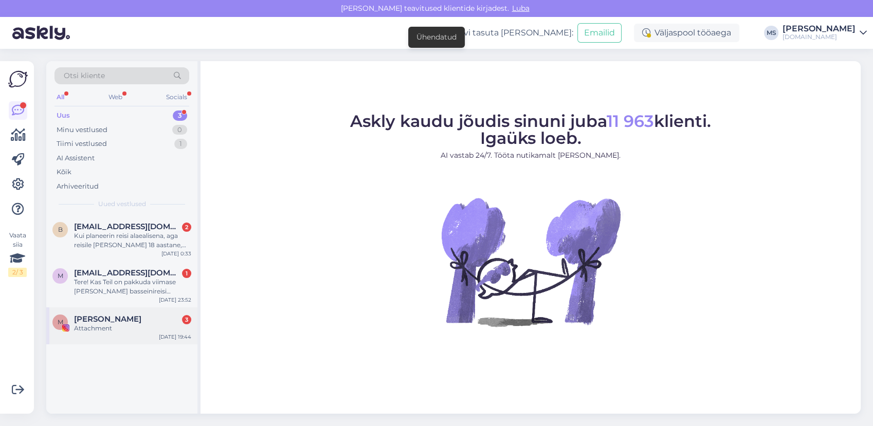
click at [117, 331] on div "Attachment" at bounding box center [132, 328] width 117 height 9
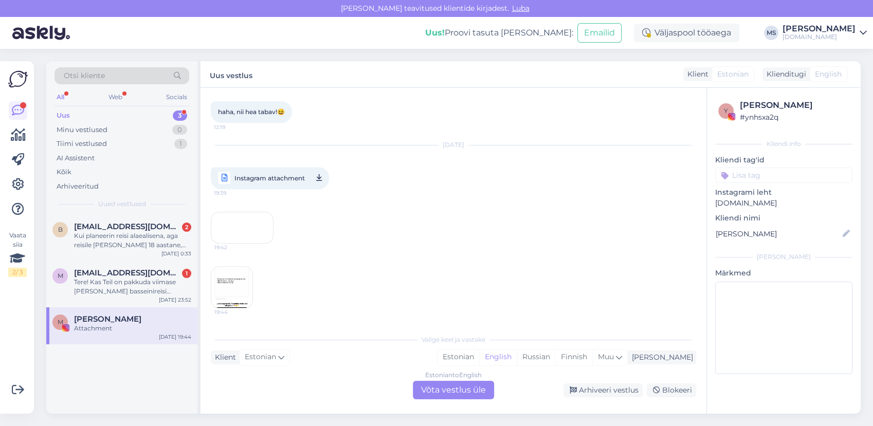
scroll to position [817, 0]
click at [234, 280] on img at bounding box center [231, 287] width 41 height 41
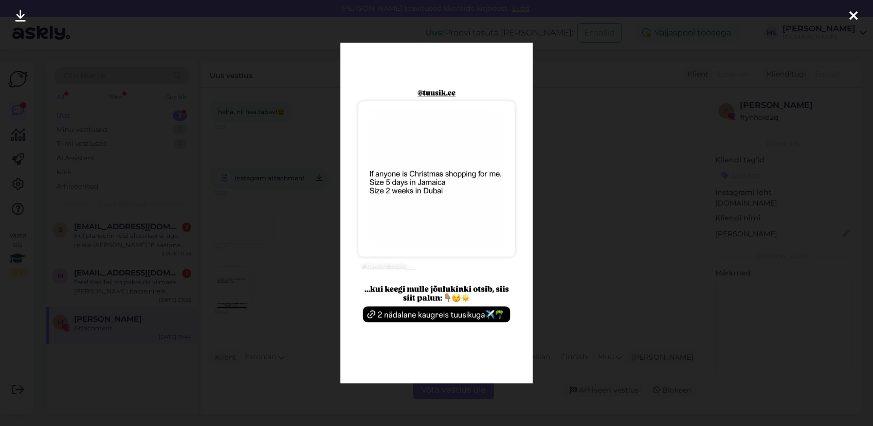
click at [639, 236] on div at bounding box center [436, 213] width 873 height 426
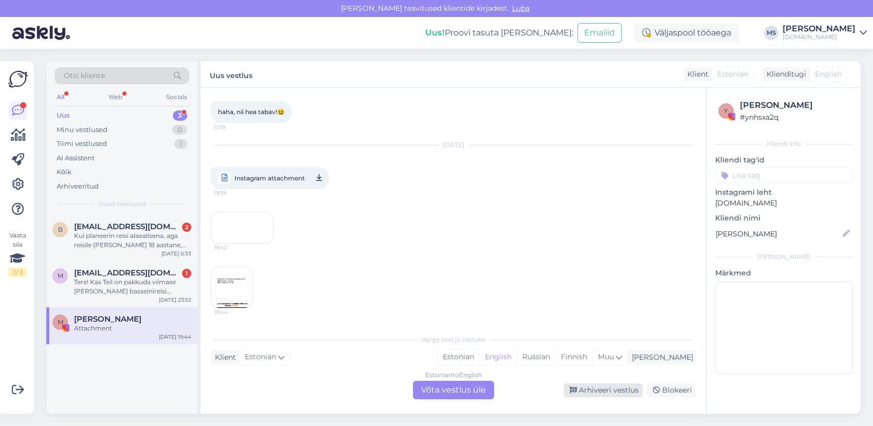
click at [610, 393] on div "Arhiveeri vestlus" at bounding box center [602, 391] width 79 height 14
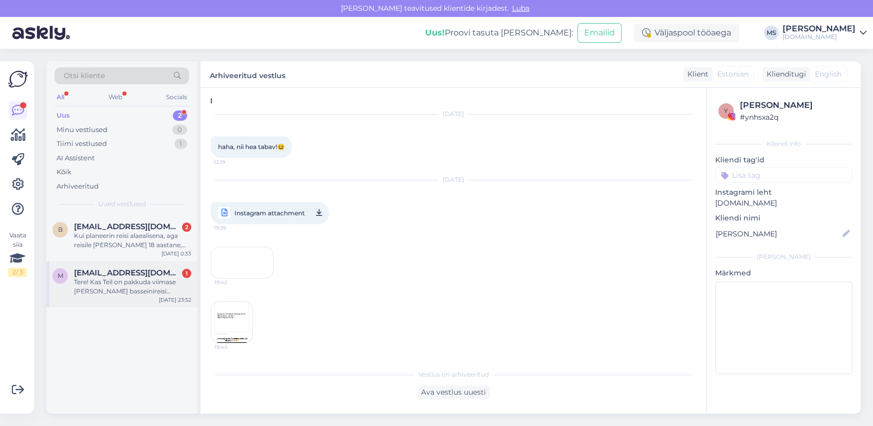
click at [123, 282] on div "Tere! Kas Teil on pakkuda viimase [PERSON_NAME] basseinireisi väljumisega [DATE…" at bounding box center [132, 287] width 117 height 19
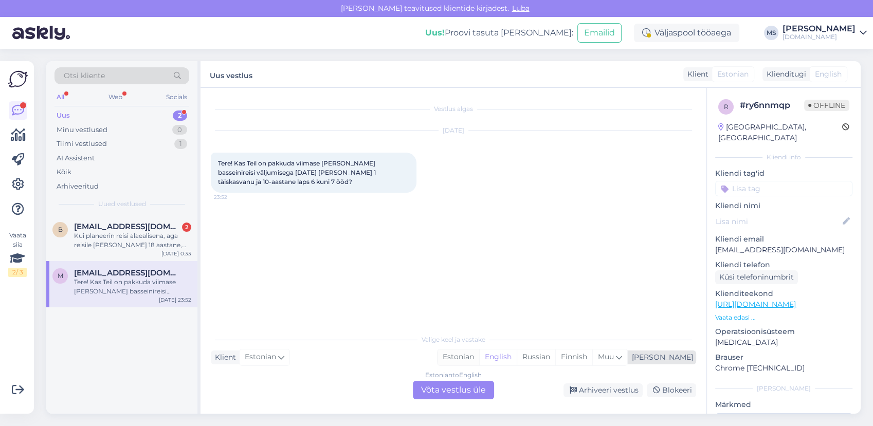
click at [479, 356] on div "Estonian" at bounding box center [459, 357] width 42 height 15
click at [459, 391] on div "Estonian to Estonian Võta vestlus üle" at bounding box center [453, 390] width 81 height 19
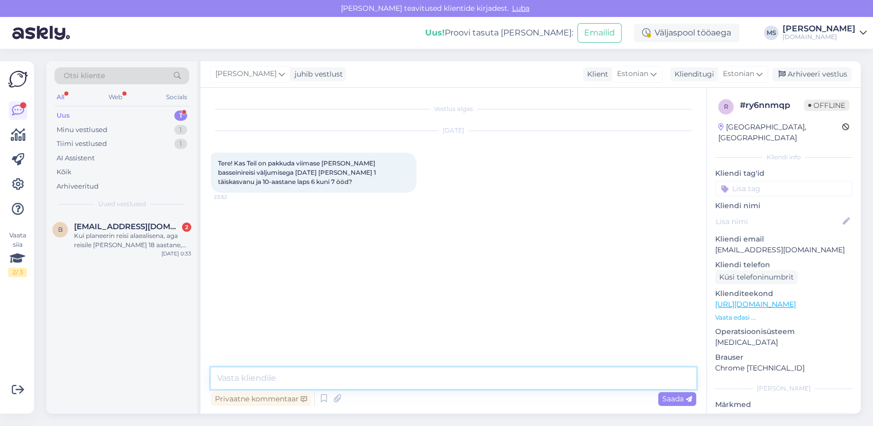
click at [452, 385] on textarea at bounding box center [453, 379] width 485 height 22
type textarea "t"
type textarea "Tere! Kahjuks homse väljumisega [PERSON_NAME] pakkuda ei ole. Kas Teile võiks s…"
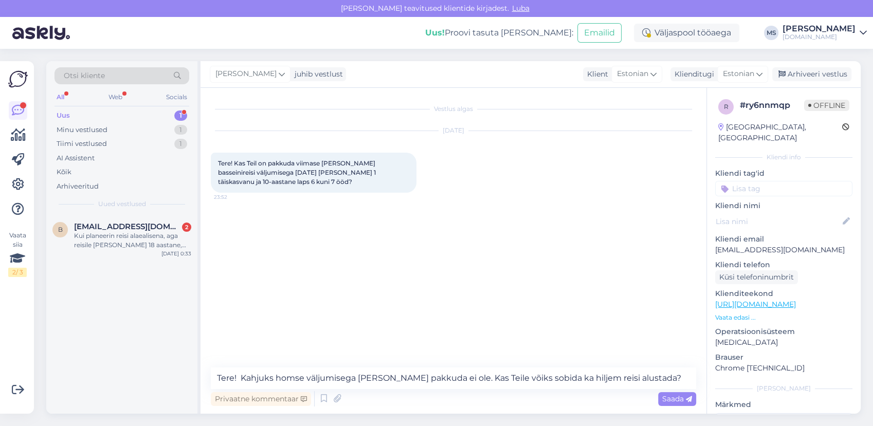
click at [667, 400] on span "Saada" at bounding box center [677, 398] width 30 height 9
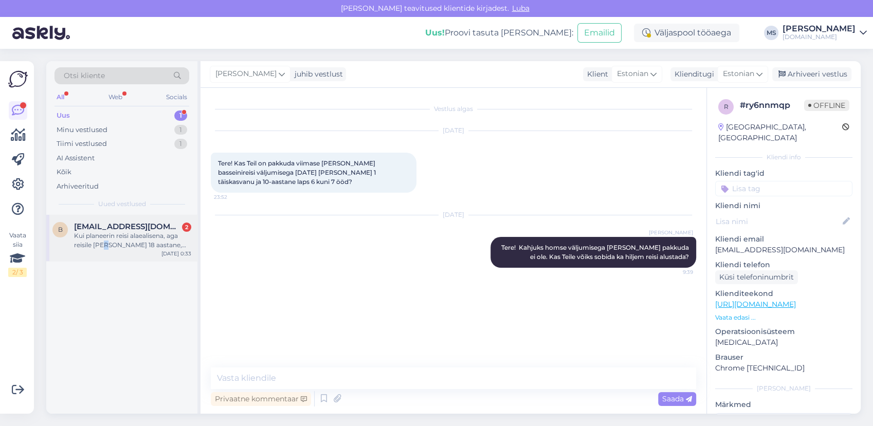
click at [107, 246] on div "Kui planeerin reisi alaealisena, aga reisile [PERSON_NAME] 18 aastane, siis mil…" at bounding box center [132, 240] width 117 height 19
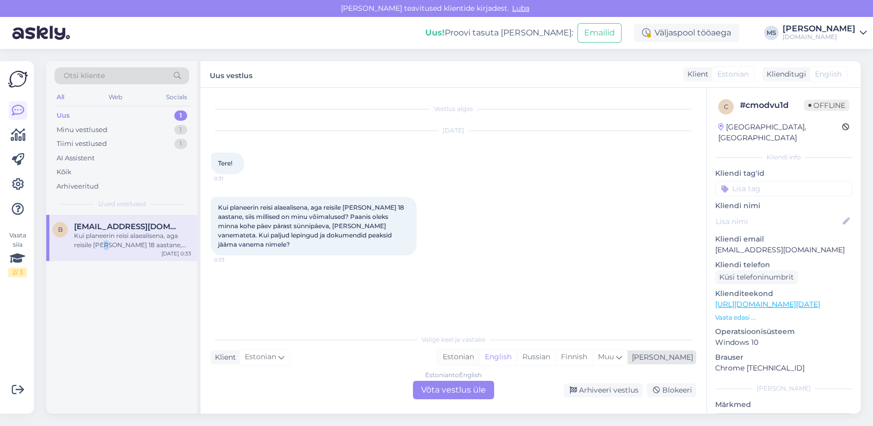
click at [479, 354] on div "Estonian" at bounding box center [459, 357] width 42 height 15
click at [469, 392] on div "Estonian to Estonian Võta vestlus üle" at bounding box center [453, 390] width 81 height 19
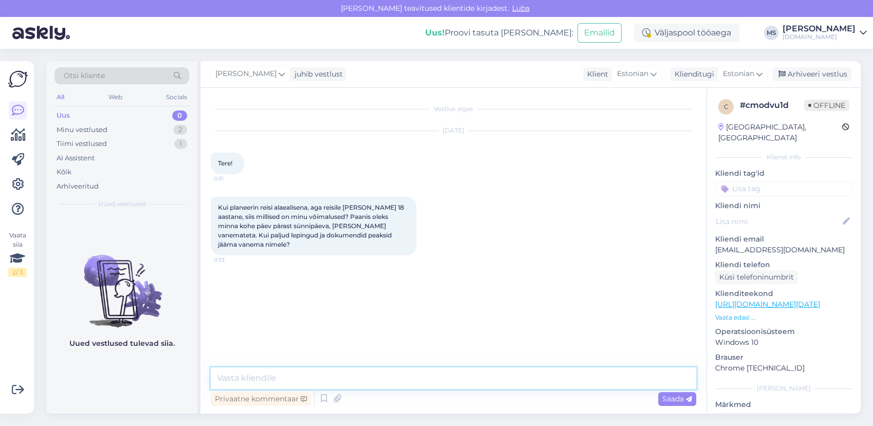
click at [457, 380] on textarea at bounding box center [453, 379] width 485 height 22
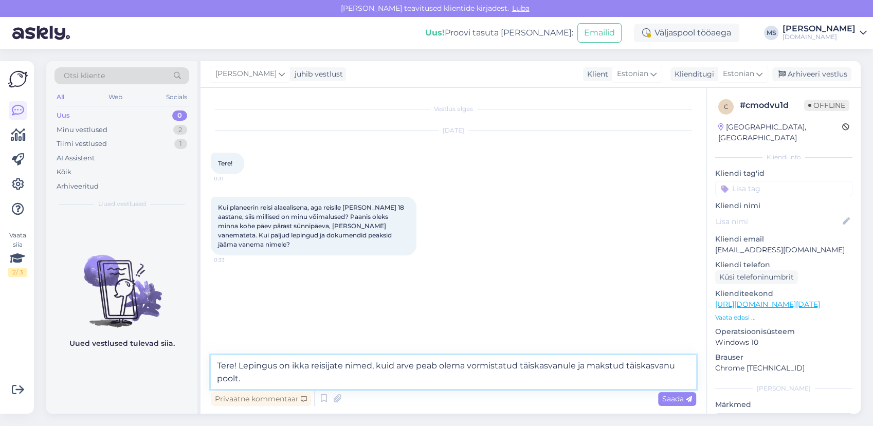
type textarea "Tere! Lepingus on ikka reisijate nimed, kuid arve peab olema vormistatud täiska…"
